Goal: Task Accomplishment & Management: Use online tool/utility

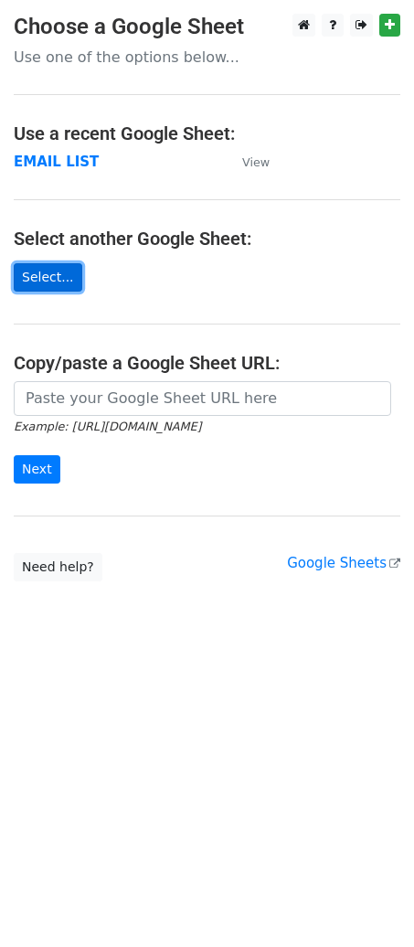
click at [27, 275] on link "Select..." at bounding box center [48, 277] width 69 height 28
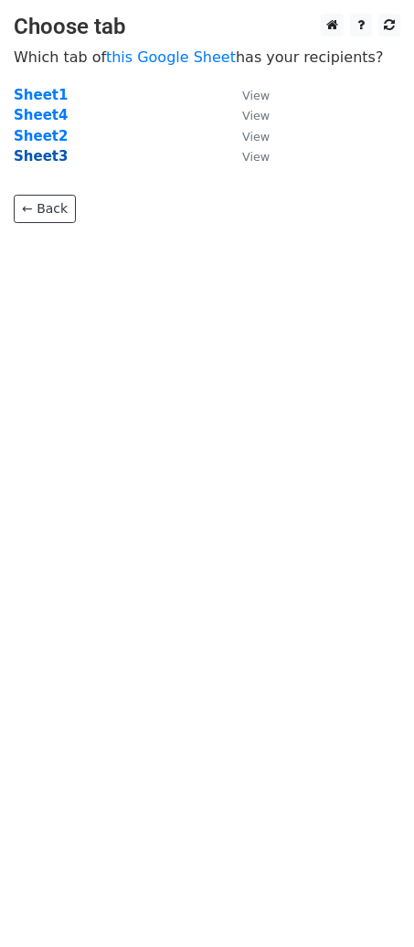
click at [48, 154] on strong "Sheet3" at bounding box center [41, 156] width 54 height 16
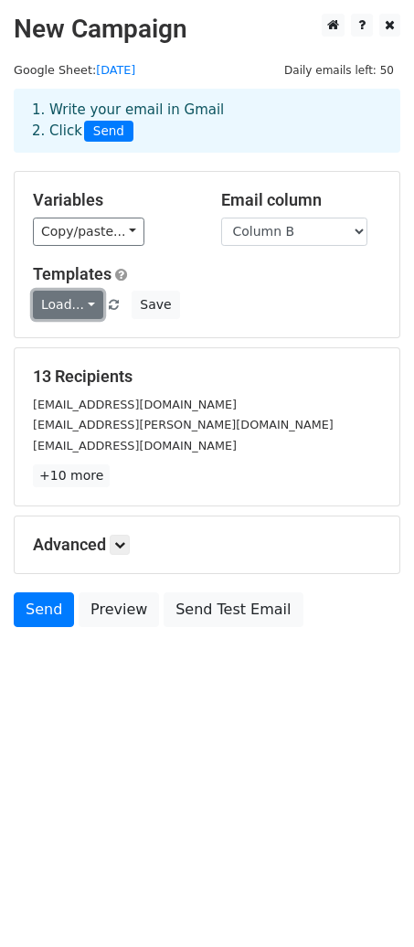
click at [67, 296] on link "Load..." at bounding box center [68, 305] width 70 height 28
click at [237, 293] on div "Load... No templates saved Save" at bounding box center [207, 305] width 376 height 28
click at [115, 552] on link at bounding box center [120, 545] width 20 height 20
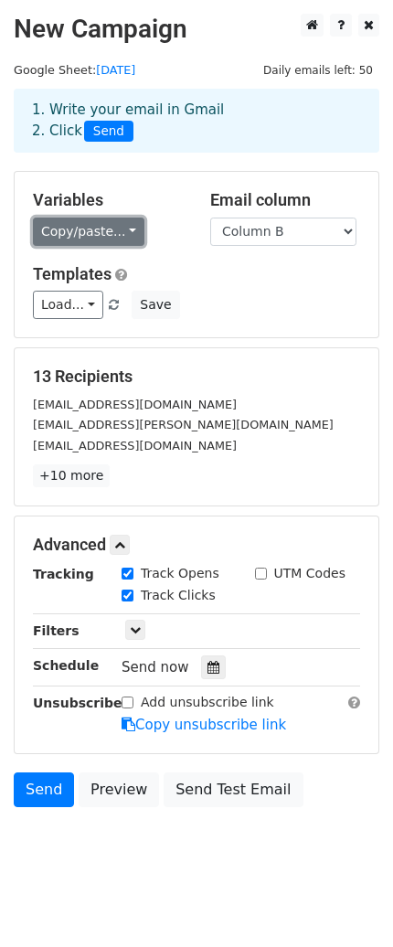
click at [104, 229] on link "Copy/paste..." at bounding box center [89, 232] width 112 height 28
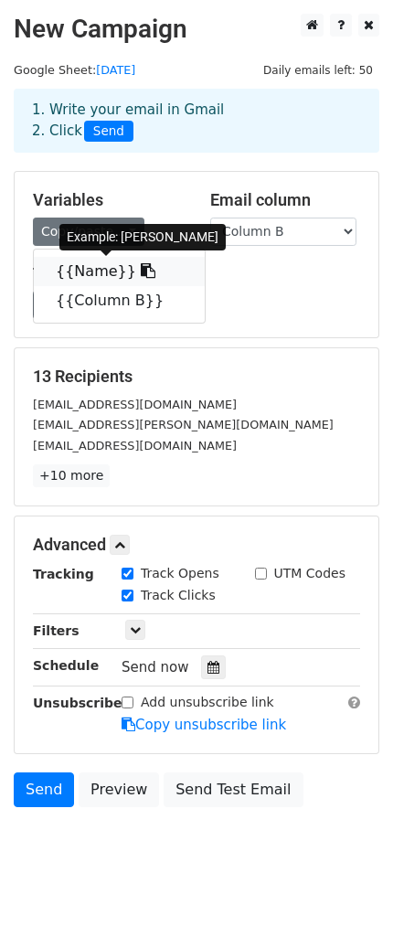
click at [141, 272] on icon at bounding box center [148, 270] width 15 height 15
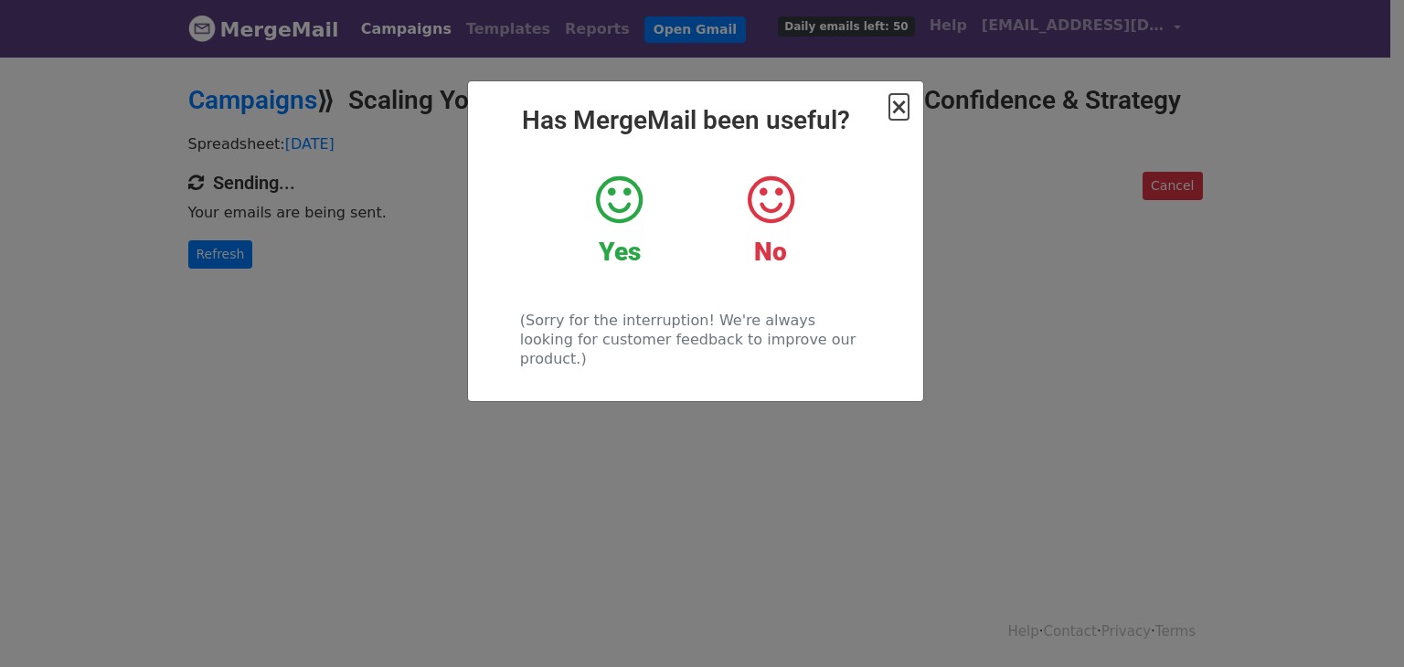
click at [903, 110] on span "×" at bounding box center [899, 107] width 18 height 26
